Goal: Task Accomplishment & Management: Manage account settings

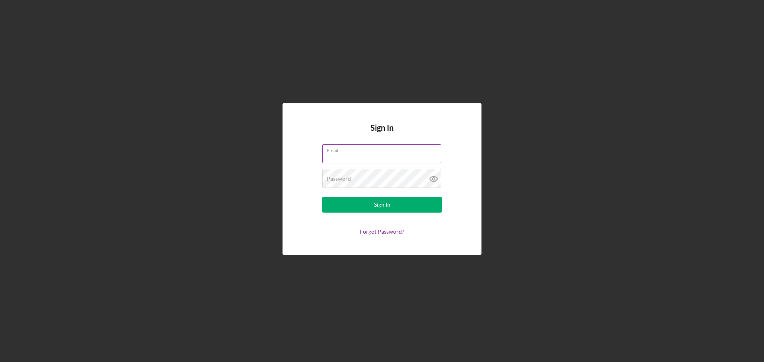
click at [373, 158] on input "Email" at bounding box center [381, 153] width 119 height 19
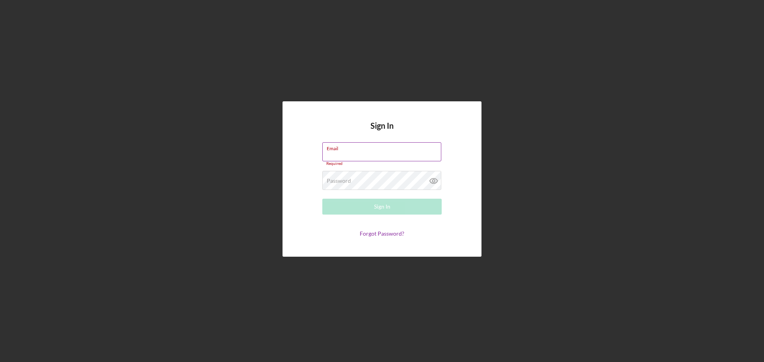
type input "[PERSON_NAME][EMAIL_ADDRESS][DOMAIN_NAME]"
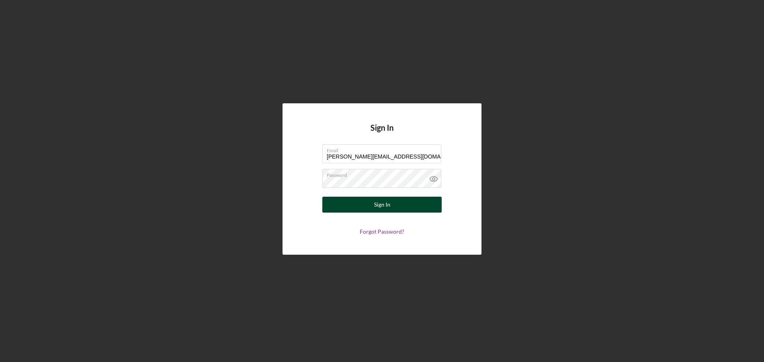
click at [400, 206] on button "Sign In" at bounding box center [381, 205] width 119 height 16
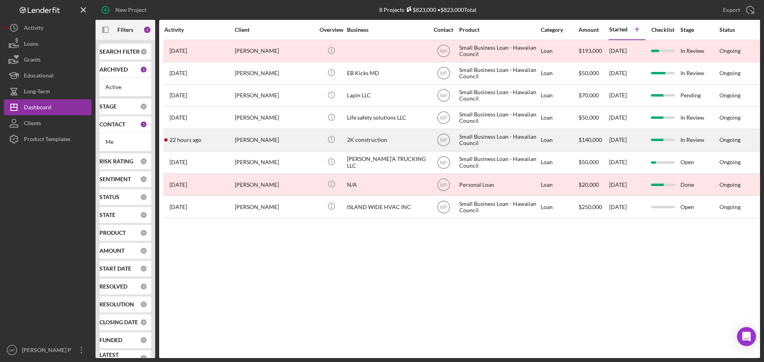
click at [378, 140] on div "2K construction" at bounding box center [387, 140] width 80 height 21
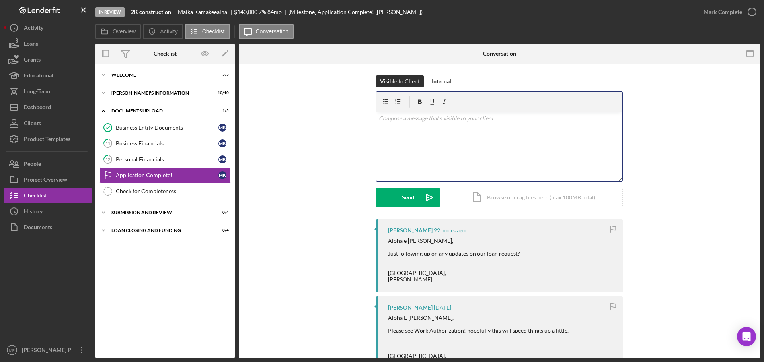
click at [404, 125] on div "v Color teal Color pink Remove color Add row above Add row below Add column bef…" at bounding box center [499, 147] width 246 height 70
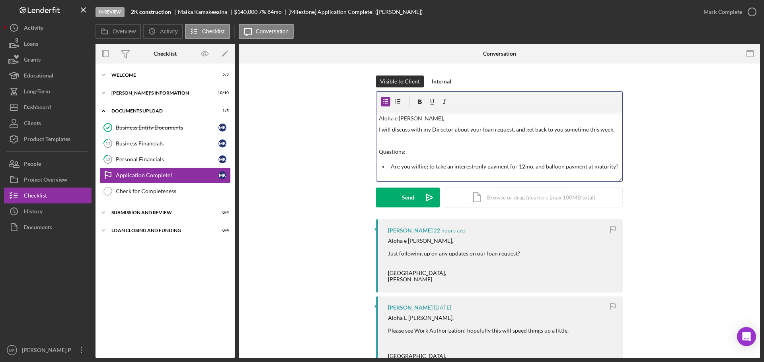
click at [610, 169] on p "Are you willing to take an interest-only payment for 12mo, and balloon payment …" at bounding box center [506, 166] width 230 height 9
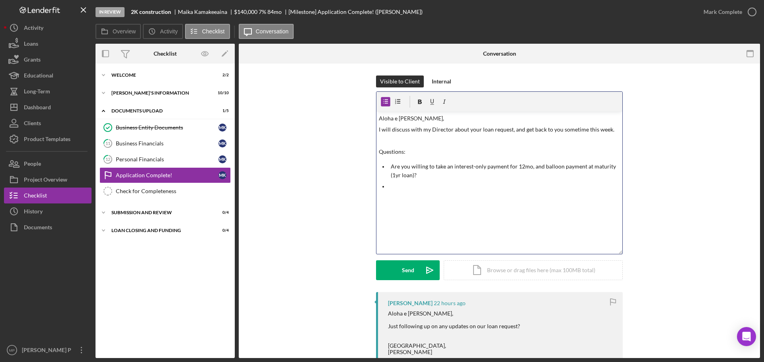
drag, startPoint x: 617, startPoint y: 179, endPoint x: 625, endPoint y: 251, distance: 73.3
click at [625, 251] on div "Visible to Client Internal v Color teal Color pink Remove color Add row above A…" at bounding box center [499, 184] width 497 height 217
click at [393, 187] on p at bounding box center [506, 186] width 230 height 9
click at [392, 186] on p at bounding box center [506, 186] width 230 height 9
click at [409, 202] on p at bounding box center [512, 197] width 218 height 9
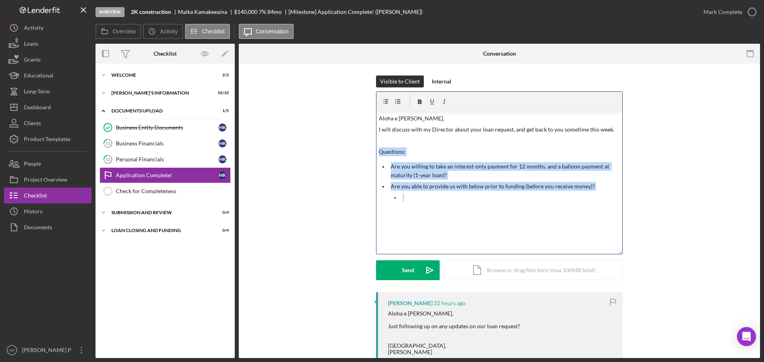
drag, startPoint x: 415, startPoint y: 199, endPoint x: 367, endPoint y: 146, distance: 72.1
click at [367, 146] on div "Visible to Client Internal v Color teal Color pink Remove color Add row above A…" at bounding box center [499, 184] width 497 height 217
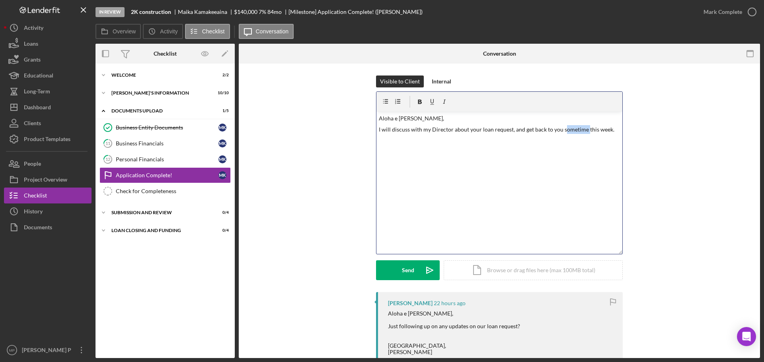
drag, startPoint x: 583, startPoint y: 131, endPoint x: 560, endPoint y: 130, distance: 23.1
click at [560, 130] on p "I will discuss with my Director about your loan request, and get back to you so…" at bounding box center [499, 129] width 241 height 9
click at [418, 156] on p at bounding box center [499, 152] width 241 height 9
click at [496, 130] on p "I will discuss with my Director about your loan request, and get back to you th…" at bounding box center [499, 129] width 241 height 9
drag, startPoint x: 496, startPoint y: 130, endPoint x: 491, endPoint y: 146, distance: 16.7
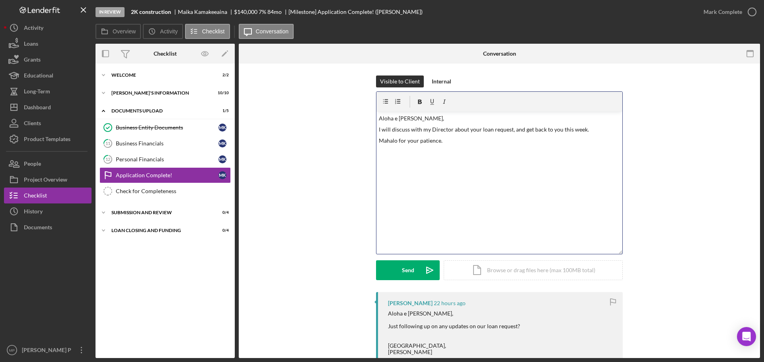
click at [491, 146] on div "v Color teal Color pink Remove color Add row above Add row below Add column bef…" at bounding box center [499, 183] width 246 height 142
click at [400, 268] on button "Send Icon/icon-invite-send" at bounding box center [408, 271] width 64 height 20
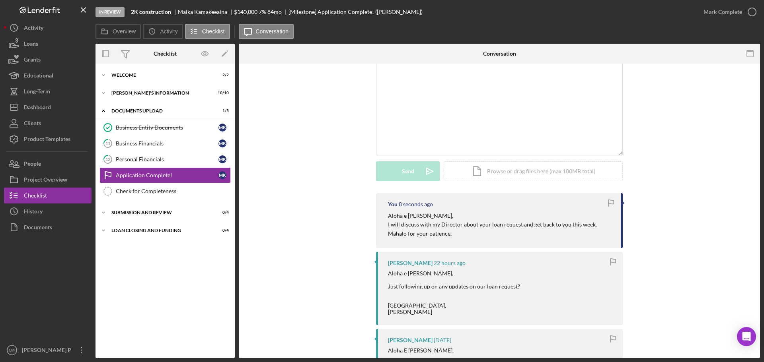
scroll to position [119, 0]
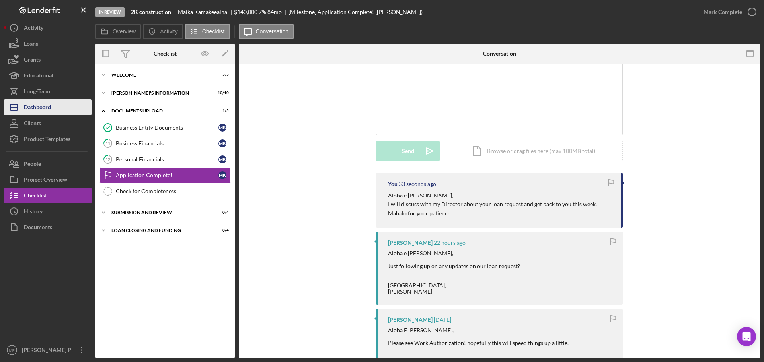
click at [49, 108] on div "Dashboard" at bounding box center [37, 108] width 27 height 18
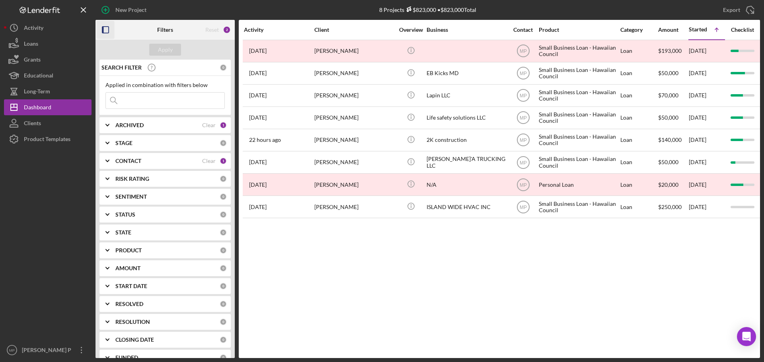
click at [107, 31] on icon "button" at bounding box center [106, 30] width 18 height 18
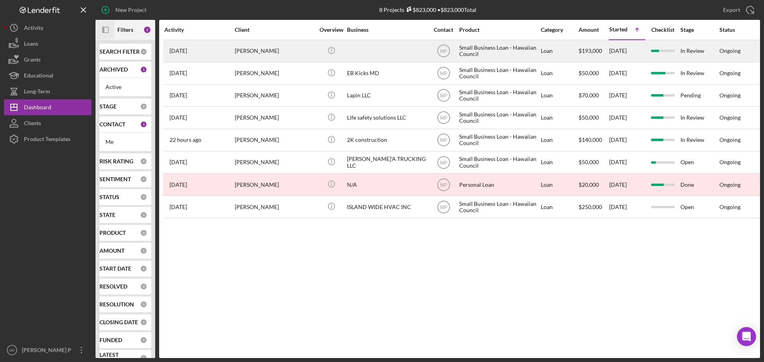
click at [270, 50] on div "[PERSON_NAME]" at bounding box center [275, 51] width 80 height 21
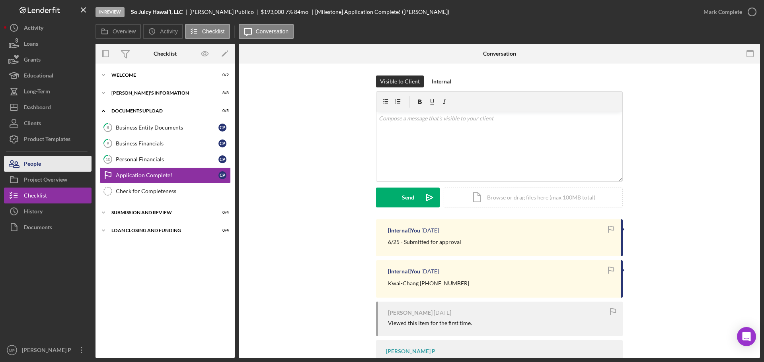
click at [42, 168] on button "People" at bounding box center [48, 164] width 88 height 16
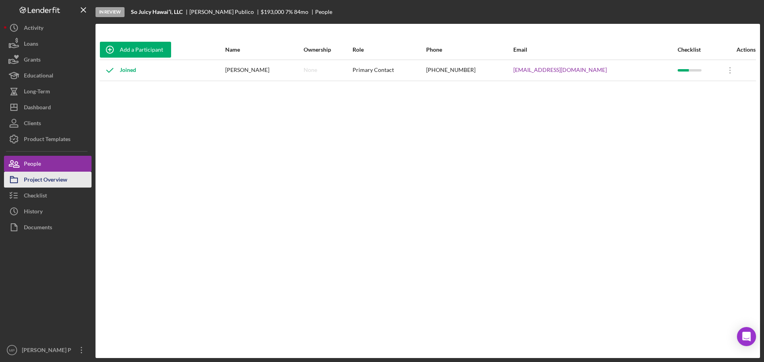
click at [45, 179] on div "Project Overview" at bounding box center [45, 181] width 43 height 18
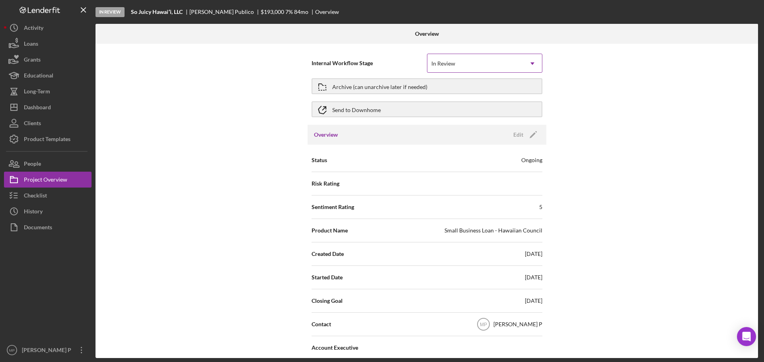
click at [516, 67] on div "In Review" at bounding box center [474, 64] width 95 height 18
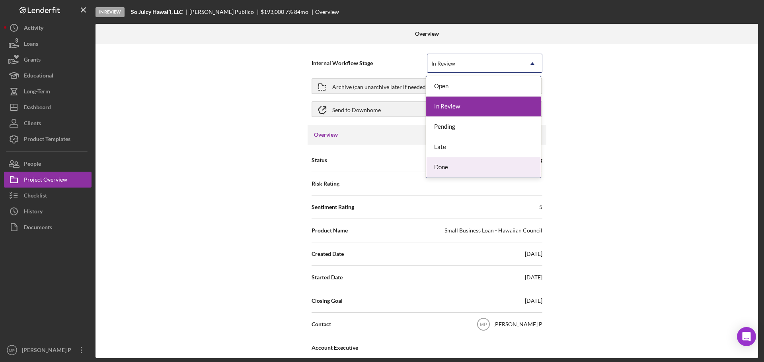
click at [496, 175] on div "Done" at bounding box center [483, 168] width 115 height 20
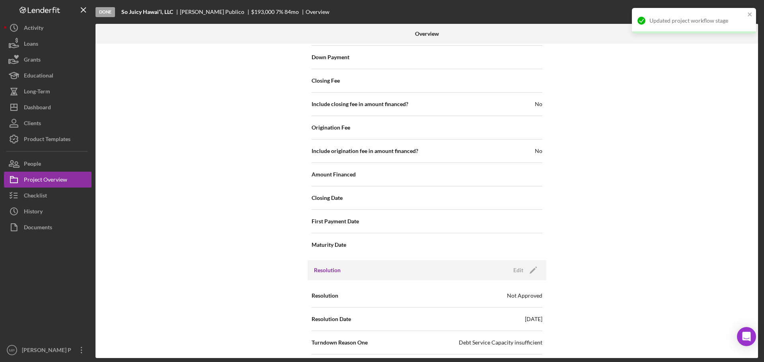
scroll to position [823, 0]
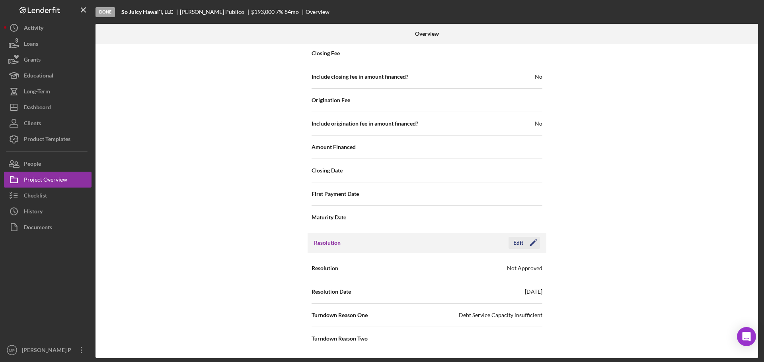
click at [525, 245] on icon "Icon/Edit" at bounding box center [533, 243] width 20 height 20
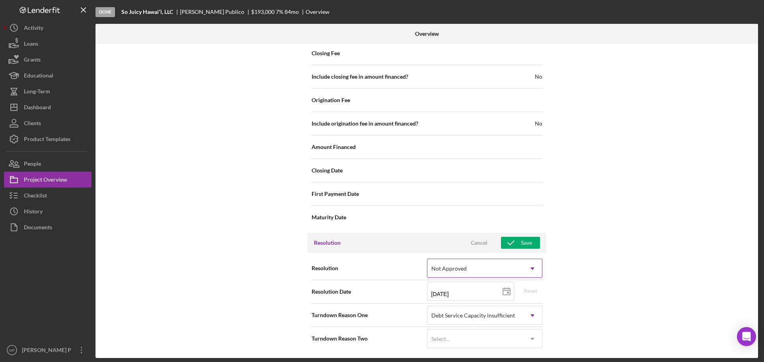
click at [520, 272] on div "Not Approved" at bounding box center [474, 269] width 95 height 18
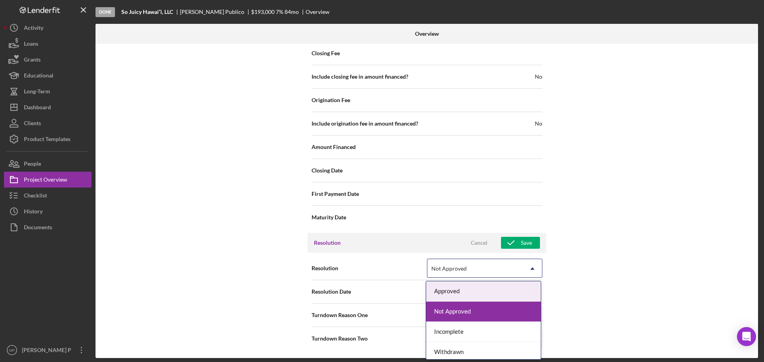
click at [504, 288] on div "Approved" at bounding box center [483, 292] width 115 height 20
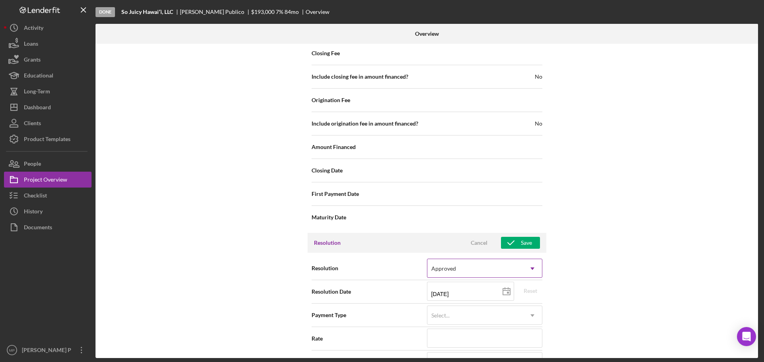
click at [531, 268] on use at bounding box center [532, 269] width 4 height 2
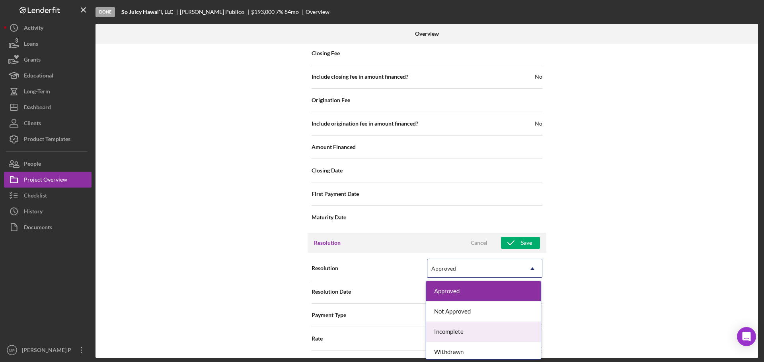
click at [564, 296] on div "Internal Workflow Stage Done Icon/Dropdown Arrow Archive (can unarchive later i…" at bounding box center [426, 201] width 662 height 315
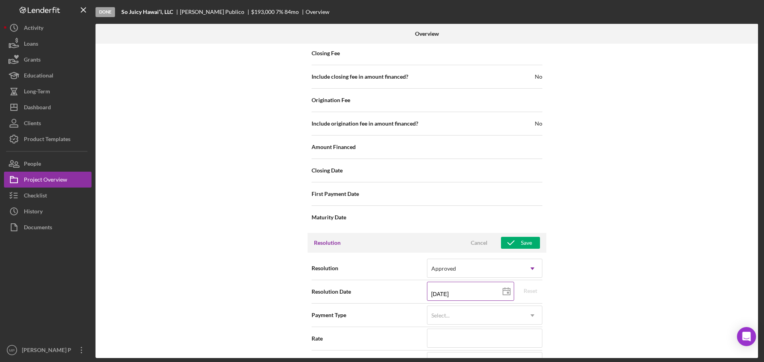
click at [507, 294] on rect at bounding box center [508, 293] width 2 height 2
type input "[DATE]"
click at [506, 291] on line at bounding box center [506, 291] width 7 height 0
type input "[DATE]"
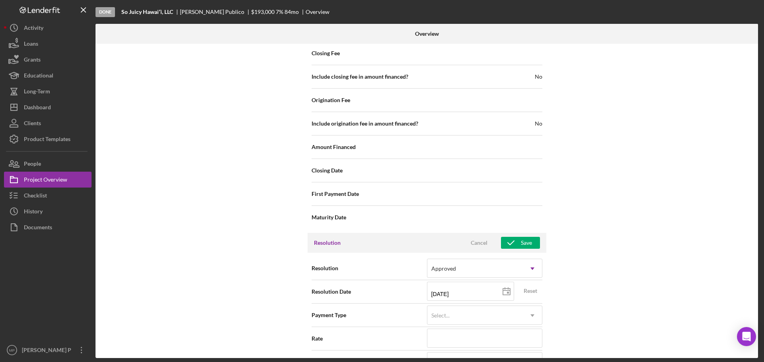
type input "[DATE]"
click at [531, 311] on icon "Icon/Dropdown Arrow" at bounding box center [532, 315] width 19 height 19
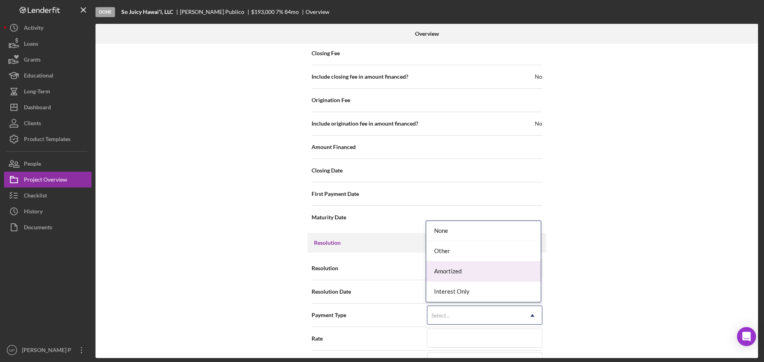
click at [520, 273] on div "Amortized" at bounding box center [483, 272] width 115 height 20
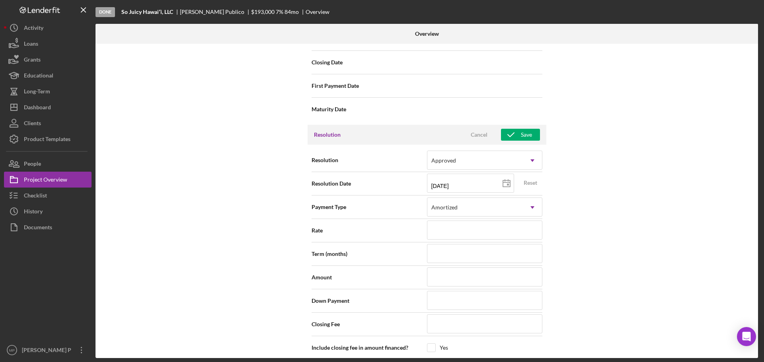
scroll to position [942, 0]
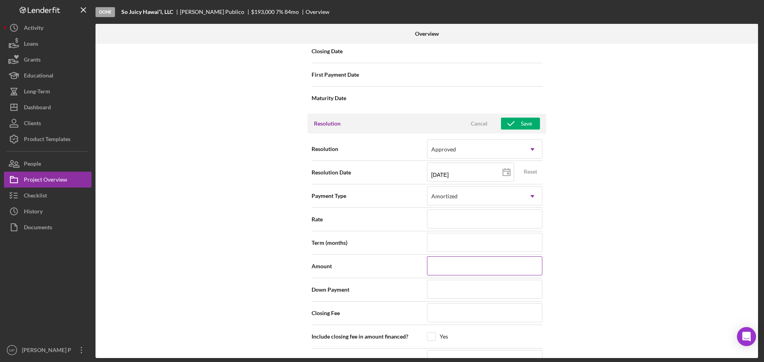
click at [477, 265] on input at bounding box center [484, 266] width 115 height 19
type input "$5"
type input "$53"
type input "$537"
type input "$5,370"
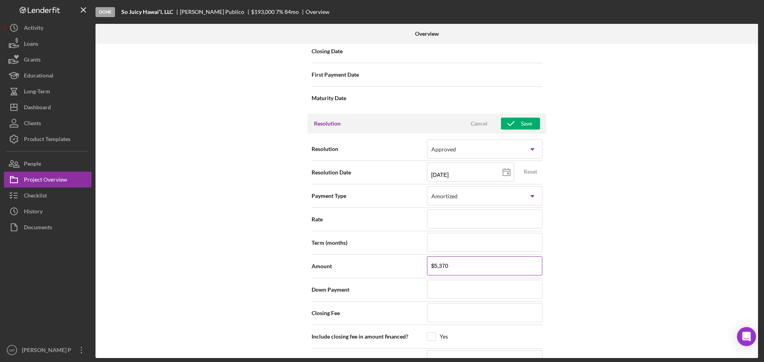
type input "$53,700"
click at [602, 286] on div "Internal Workflow Stage Done Icon/Dropdown Arrow Archive (can unarchive later i…" at bounding box center [426, 201] width 662 height 315
click at [523, 122] on div "Save" at bounding box center [526, 124] width 11 height 12
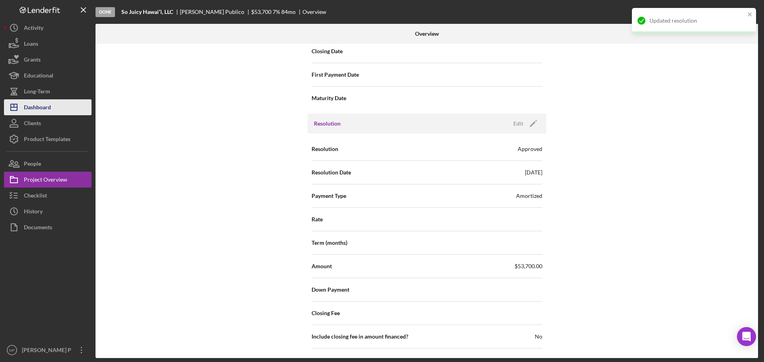
click at [51, 106] on div "Dashboard" at bounding box center [37, 108] width 27 height 18
